Goal: Navigation & Orientation: Understand site structure

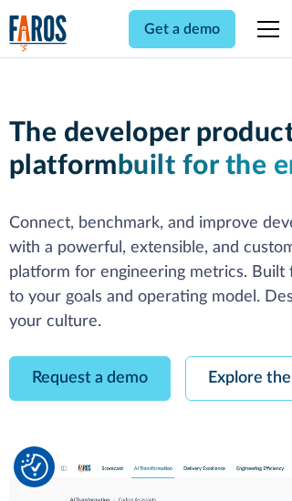
scroll to position [104, 0]
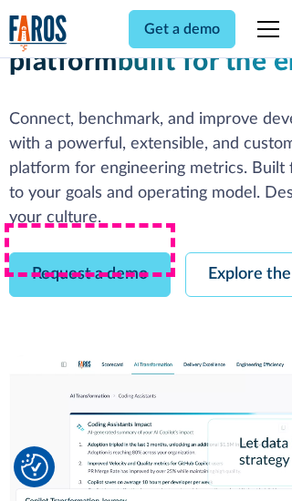
click at [89, 252] on link "Request a demo" at bounding box center [89, 274] width 161 height 45
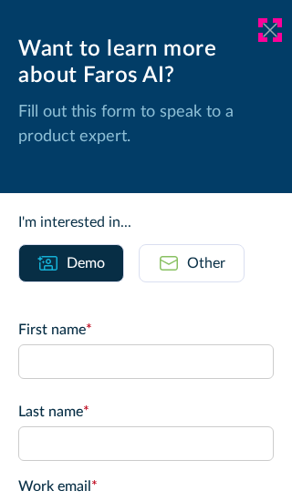
click at [270, 30] on icon at bounding box center [269, 30] width 15 height 14
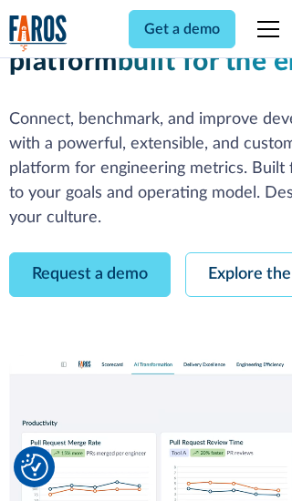
click at [238, 252] on link "Explore the platform" at bounding box center [282, 274] width 194 height 45
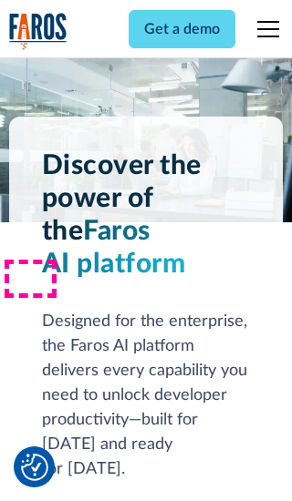
scroll to position [13686, 0]
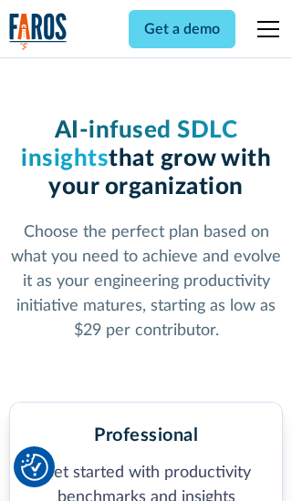
scroll to position [2823, 0]
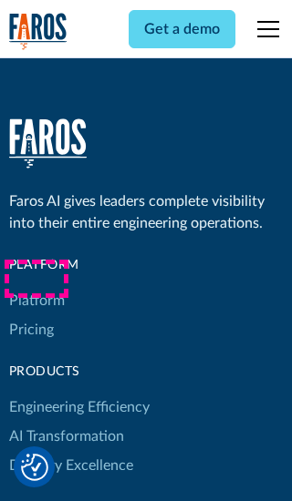
click at [36, 286] on link "Platform" at bounding box center [37, 300] width 56 height 29
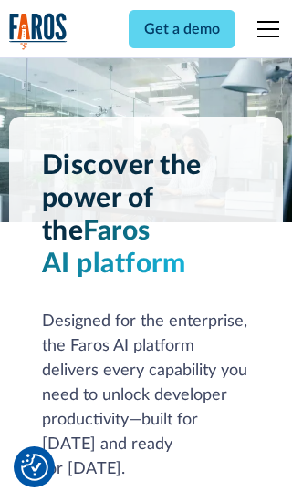
scroll to position [14271, 0]
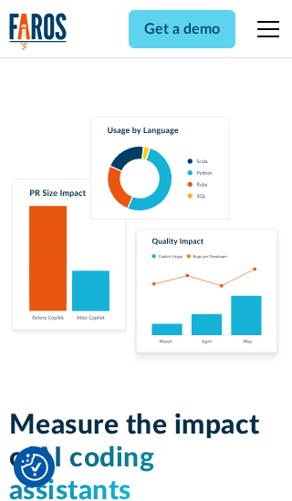
scroll to position [11263, 0]
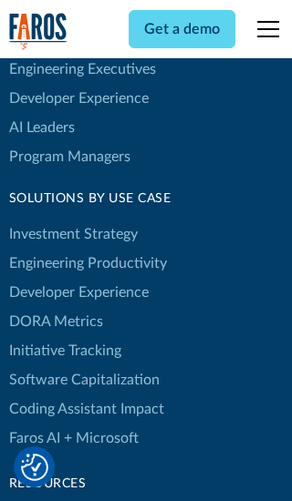
click at [55, 307] on link "DORA Metrics" at bounding box center [56, 321] width 94 height 29
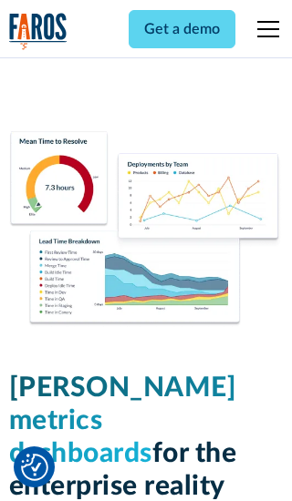
scroll to position [7978, 0]
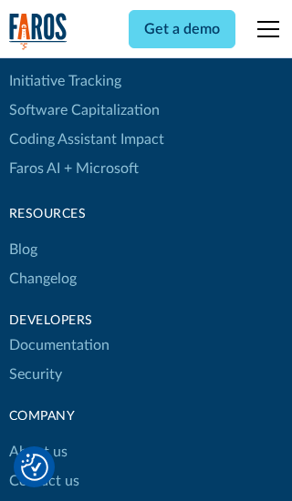
scroll to position [8219, 0]
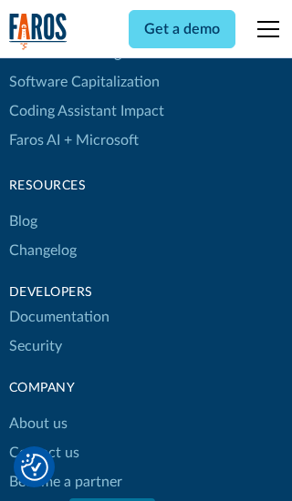
click at [42, 251] on link "Changelog" at bounding box center [42, 250] width 67 height 29
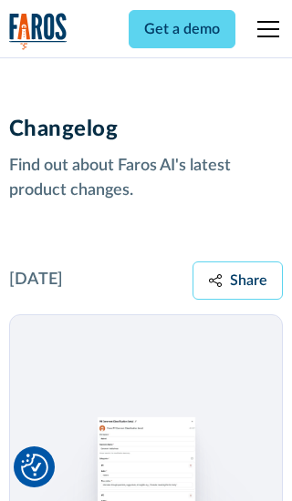
scroll to position [22007, 0]
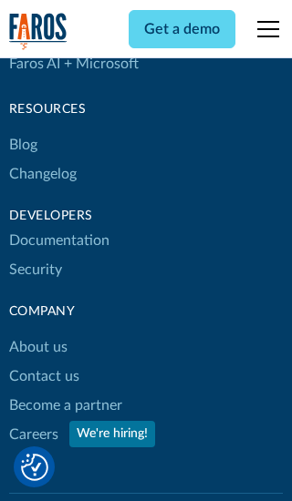
click at [37, 333] on link "About us" at bounding box center [38, 347] width 58 height 29
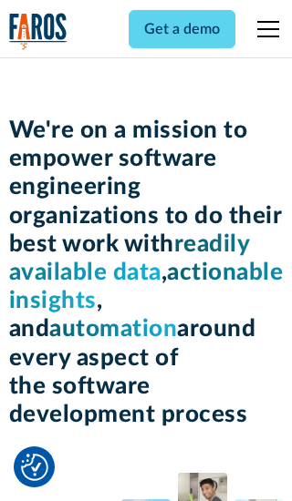
scroll to position [6283, 0]
